Goal: Check status: Check status

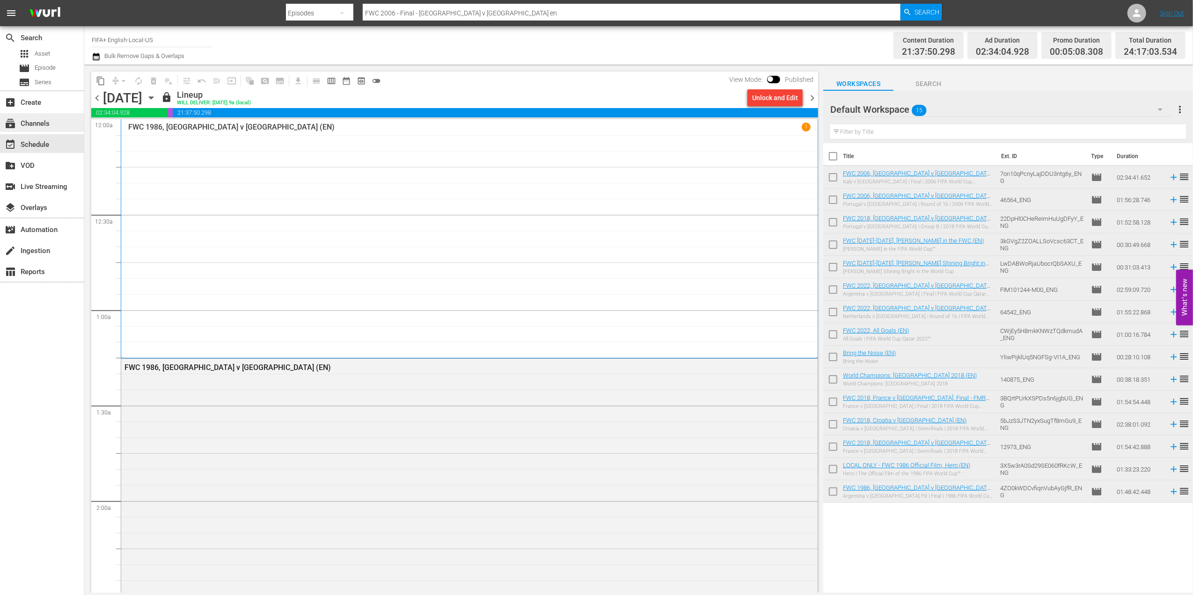
click at [53, 124] on div "subscriptions Channels" at bounding box center [42, 122] width 84 height 19
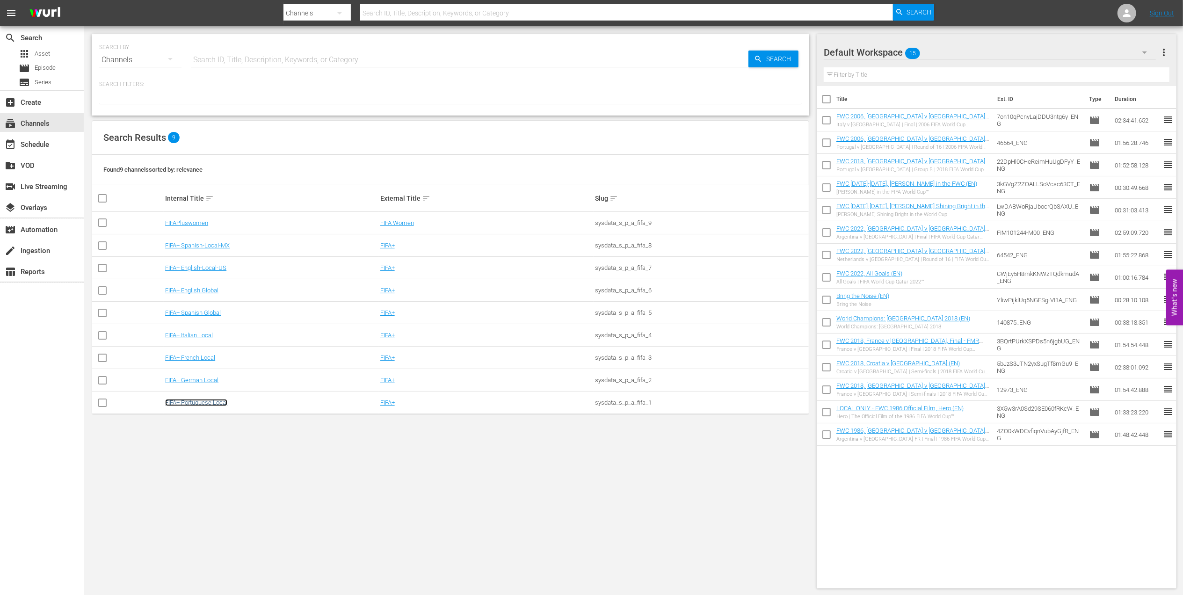
click at [197, 402] on link "FIFA+ Portuguese Local" at bounding box center [196, 402] width 62 height 7
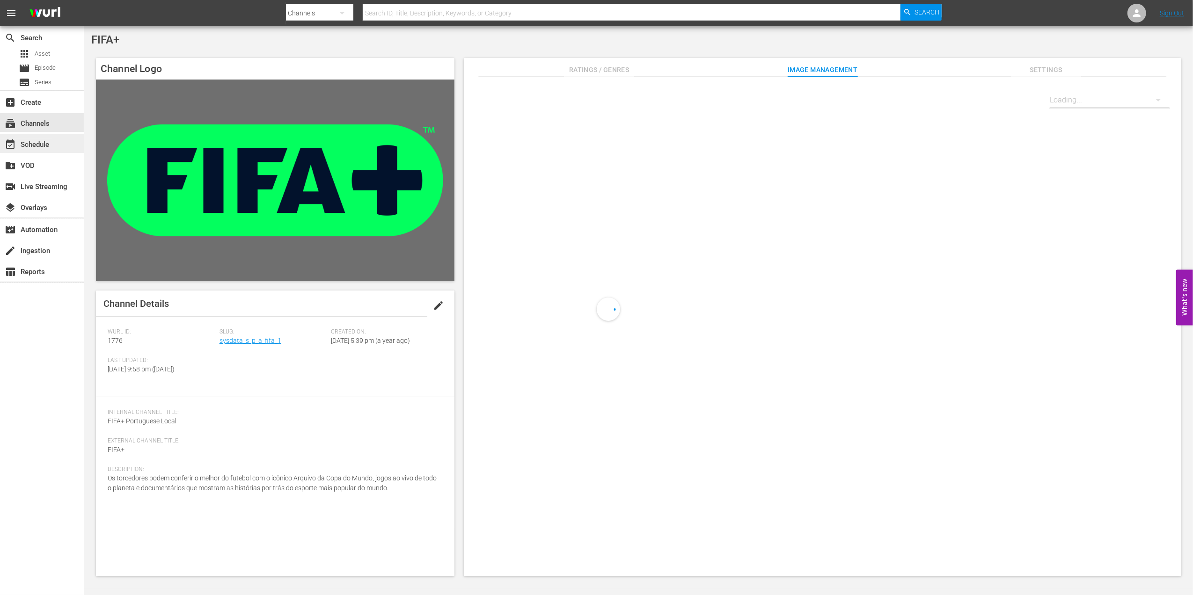
click at [49, 142] on div "event_available Schedule" at bounding box center [26, 143] width 52 height 8
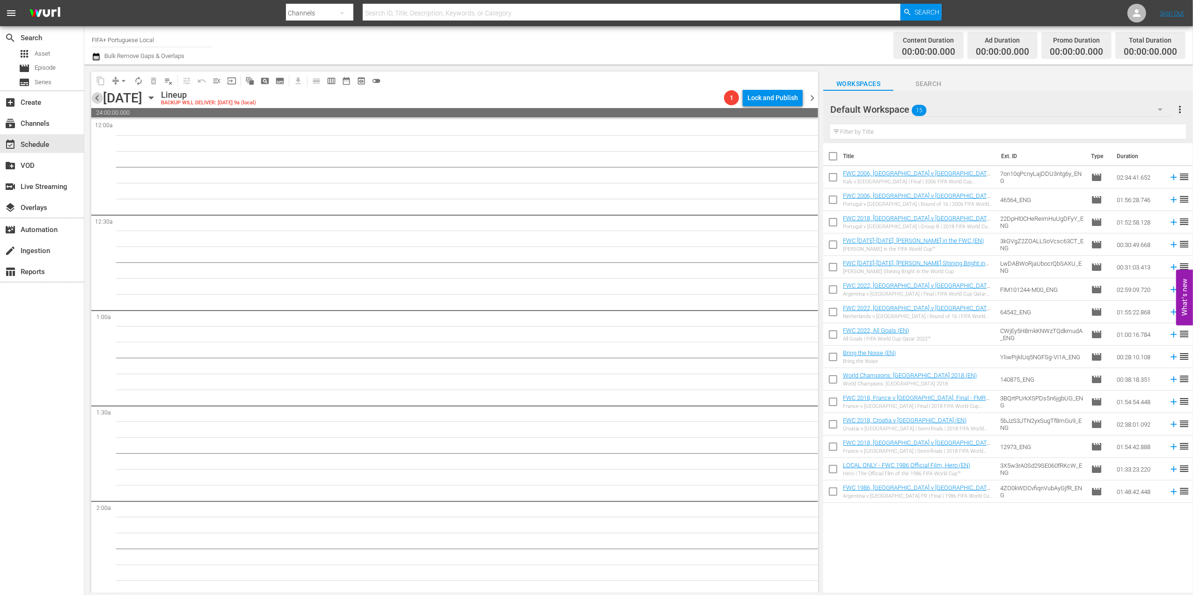
click at [96, 94] on span "chevron_left" at bounding box center [97, 98] width 12 height 12
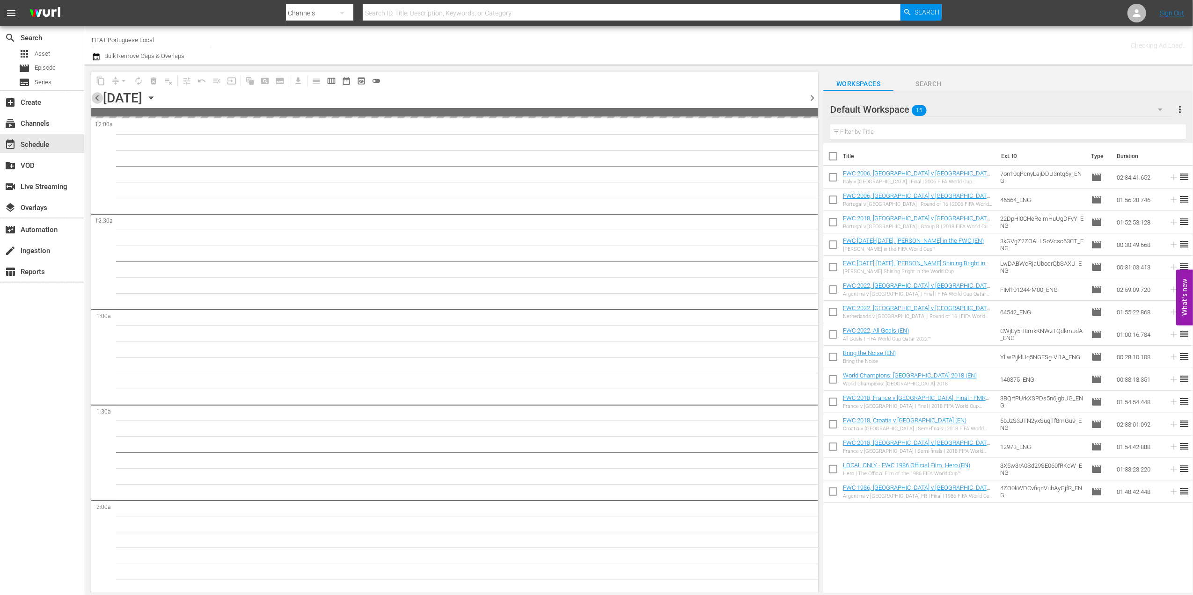
click at [96, 94] on span "chevron_left" at bounding box center [97, 98] width 12 height 12
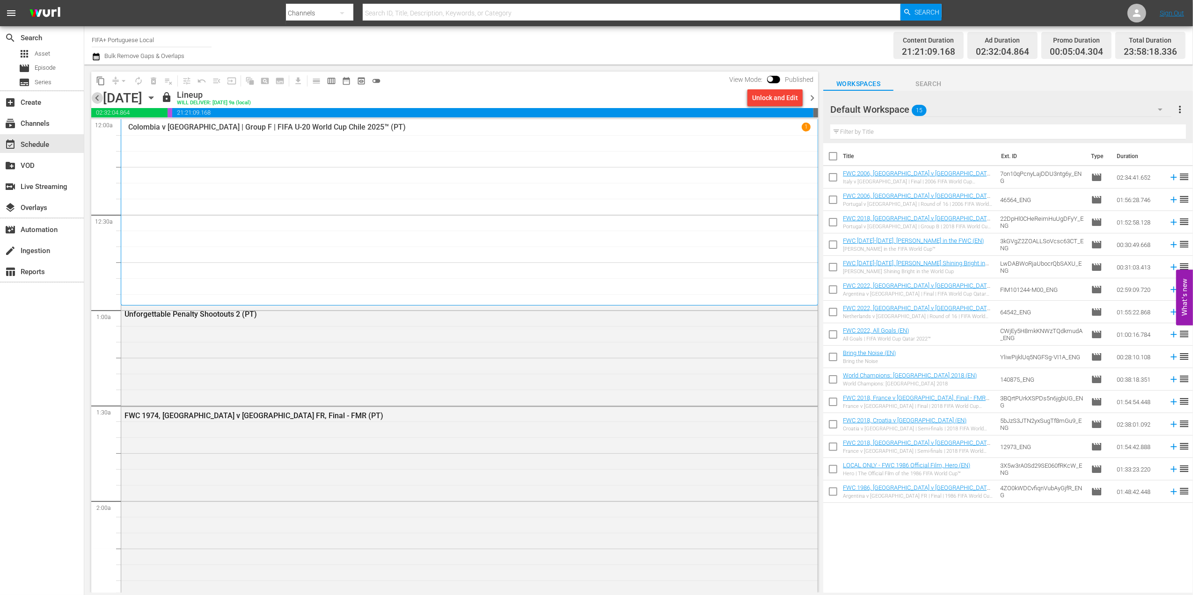
click at [96, 95] on span "chevron_left" at bounding box center [97, 98] width 12 height 12
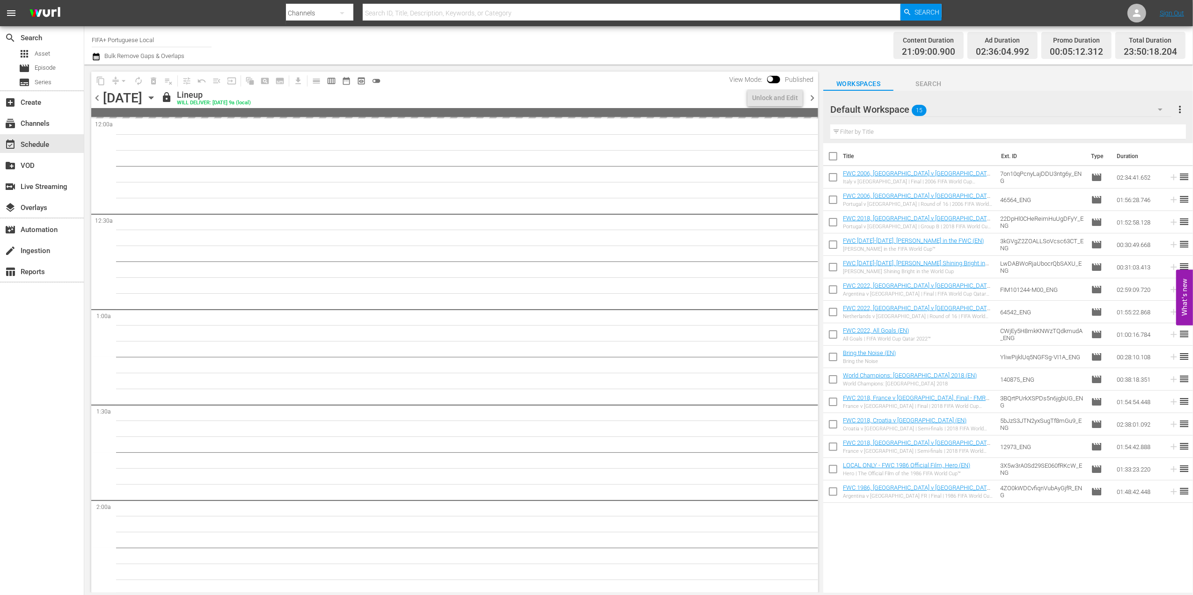
click at [96, 95] on span "chevron_left" at bounding box center [97, 98] width 12 height 12
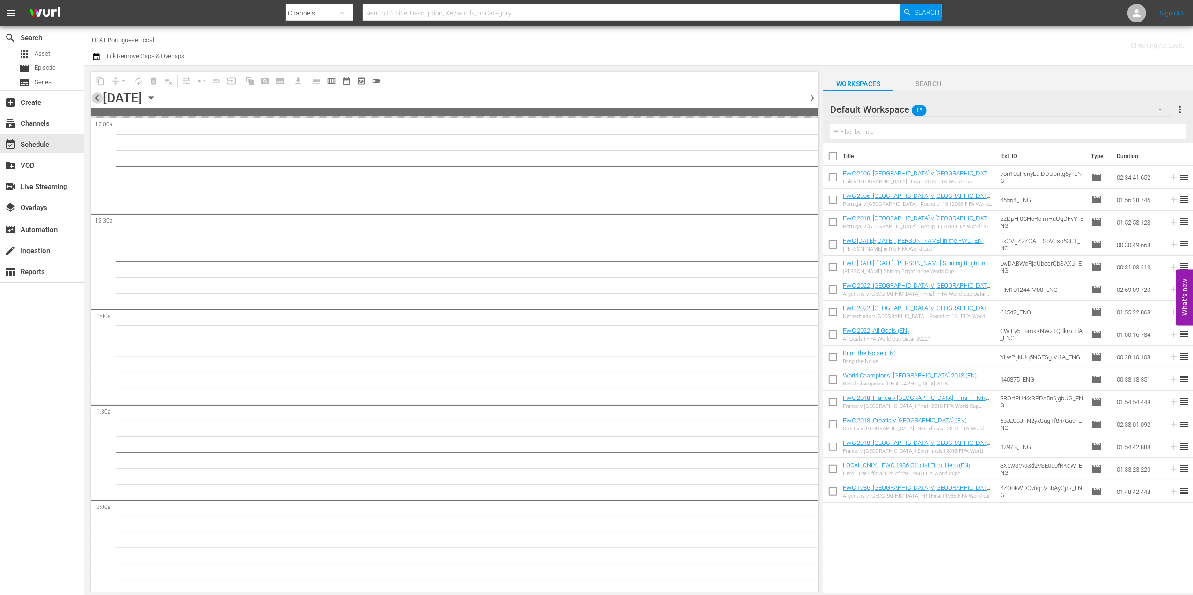
click at [96, 95] on span "chevron_left" at bounding box center [97, 98] width 12 height 12
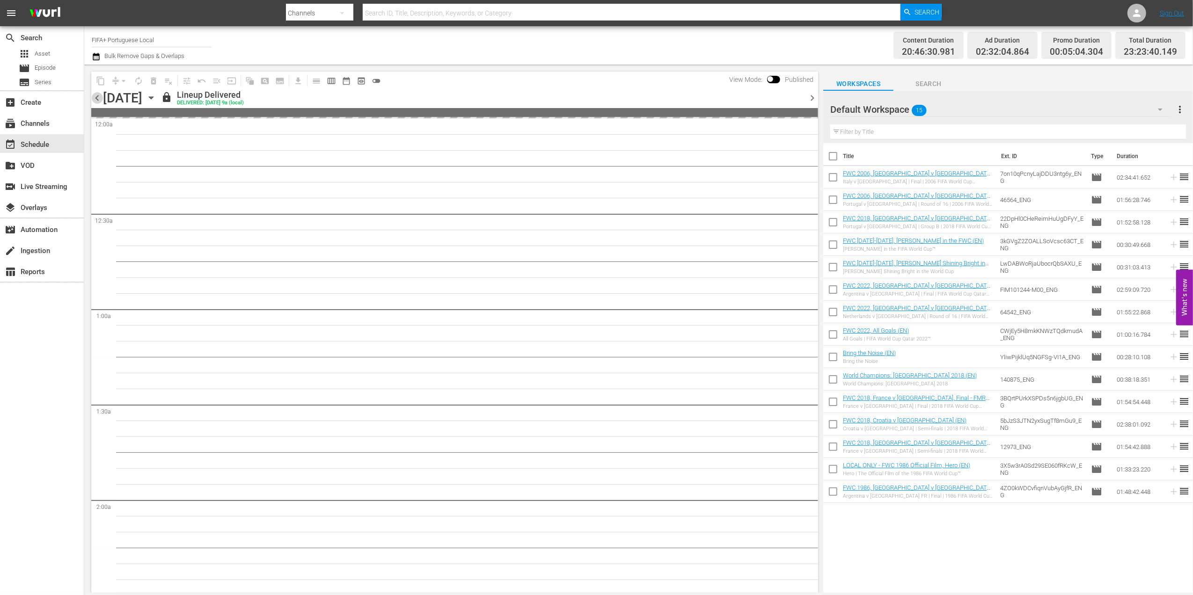
click at [96, 95] on span "chevron_left" at bounding box center [97, 98] width 12 height 12
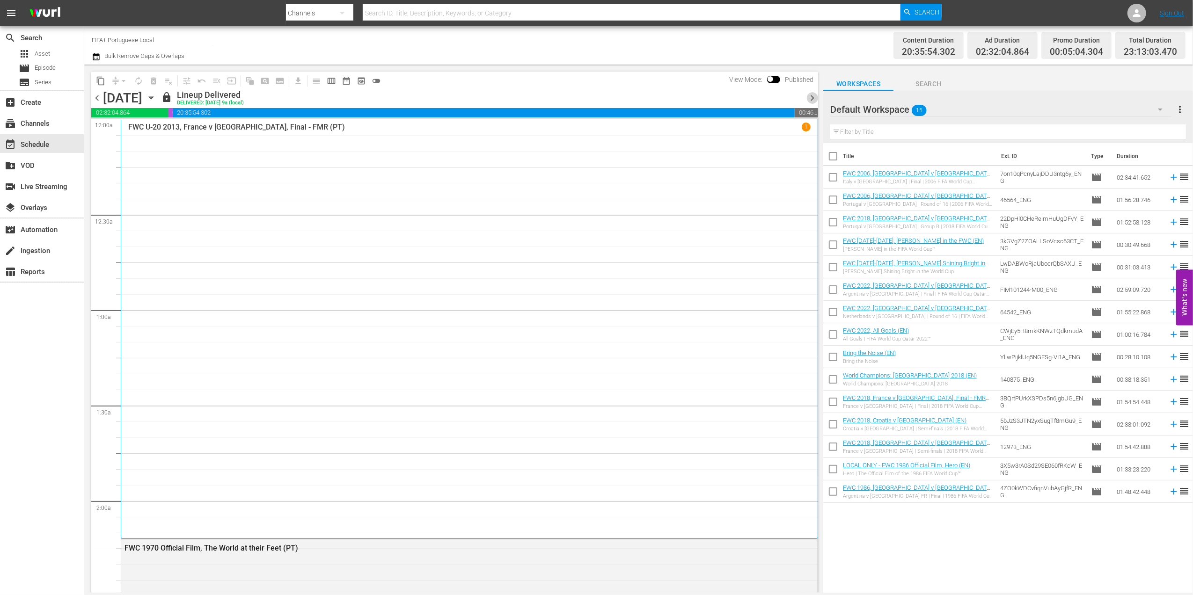
click at [811, 98] on span "chevron_right" at bounding box center [812, 98] width 12 height 12
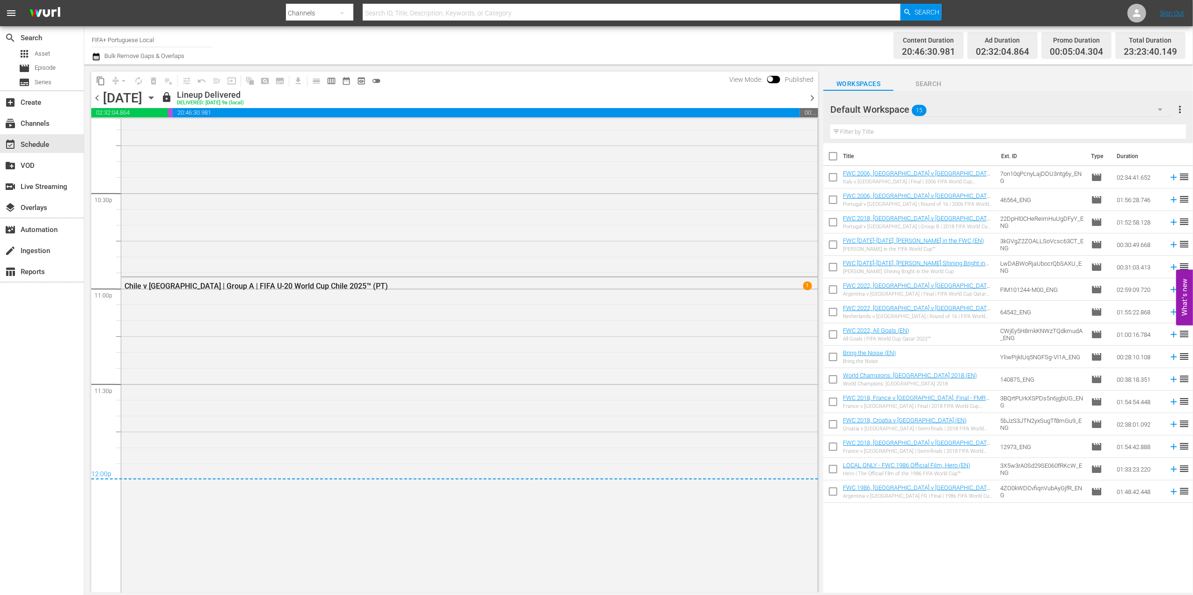
scroll to position [4263, 0]
